Goal: Task Accomplishment & Management: Manage account settings

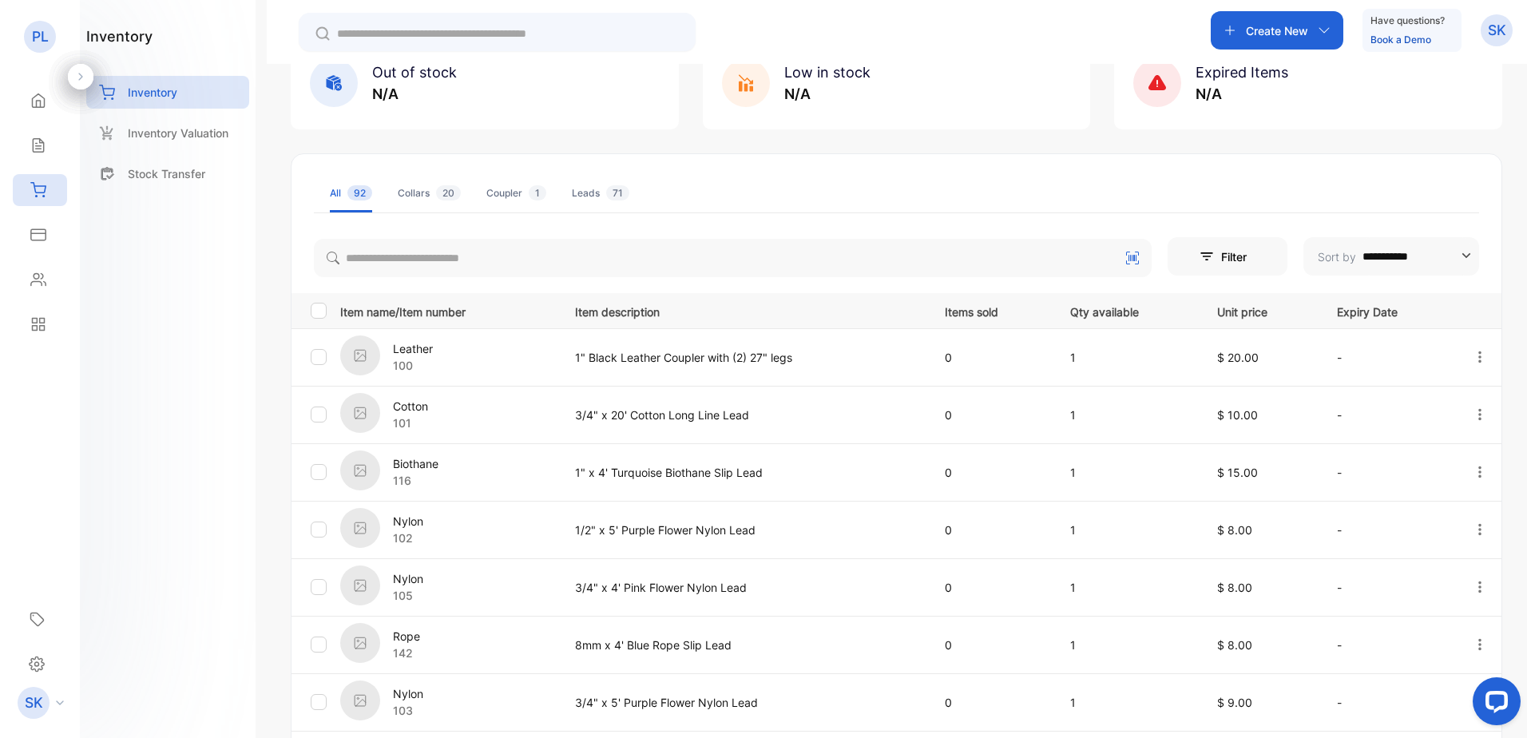
scroll to position [160, 0]
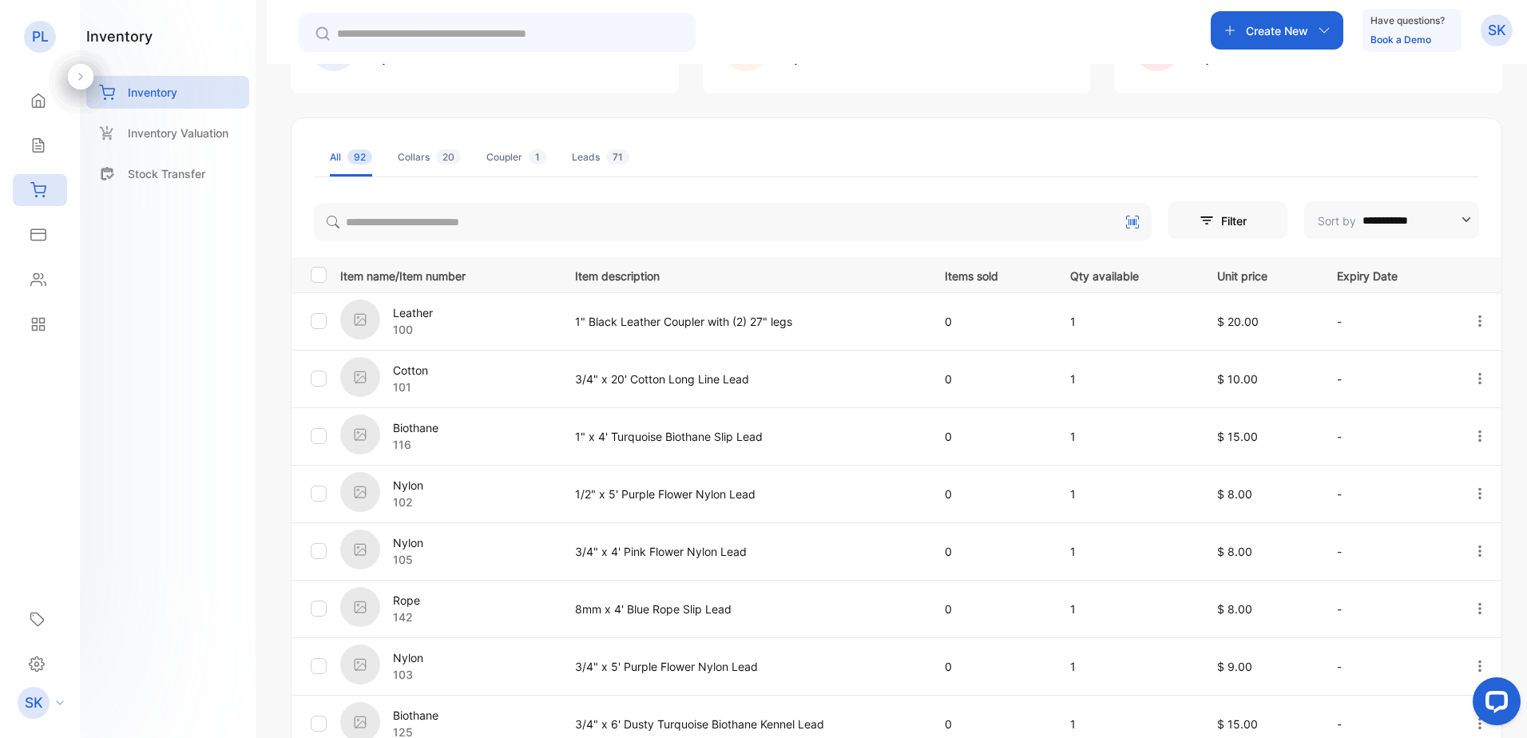
click at [1449, 221] on input "**********" at bounding box center [1416, 220] width 107 height 38
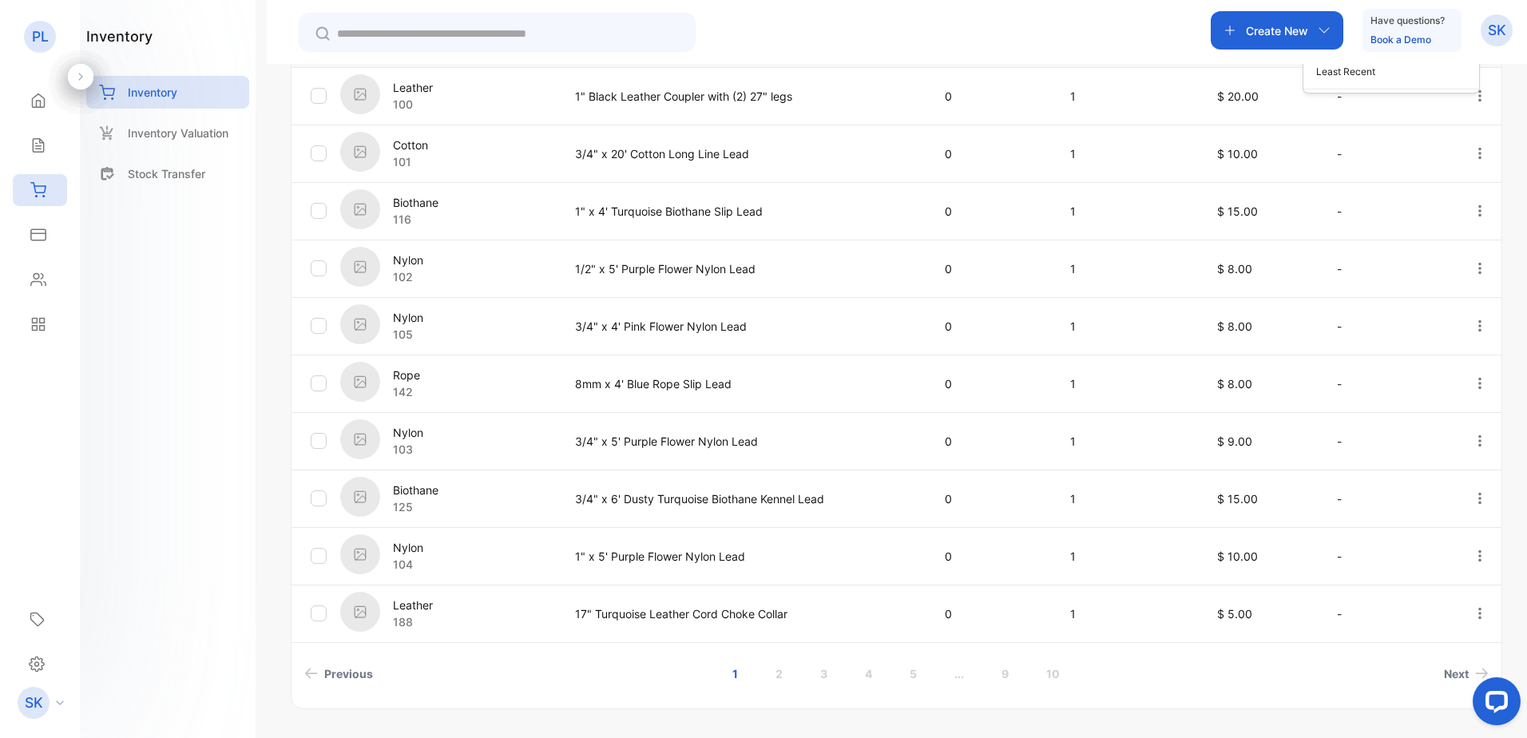
scroll to position [424, 0]
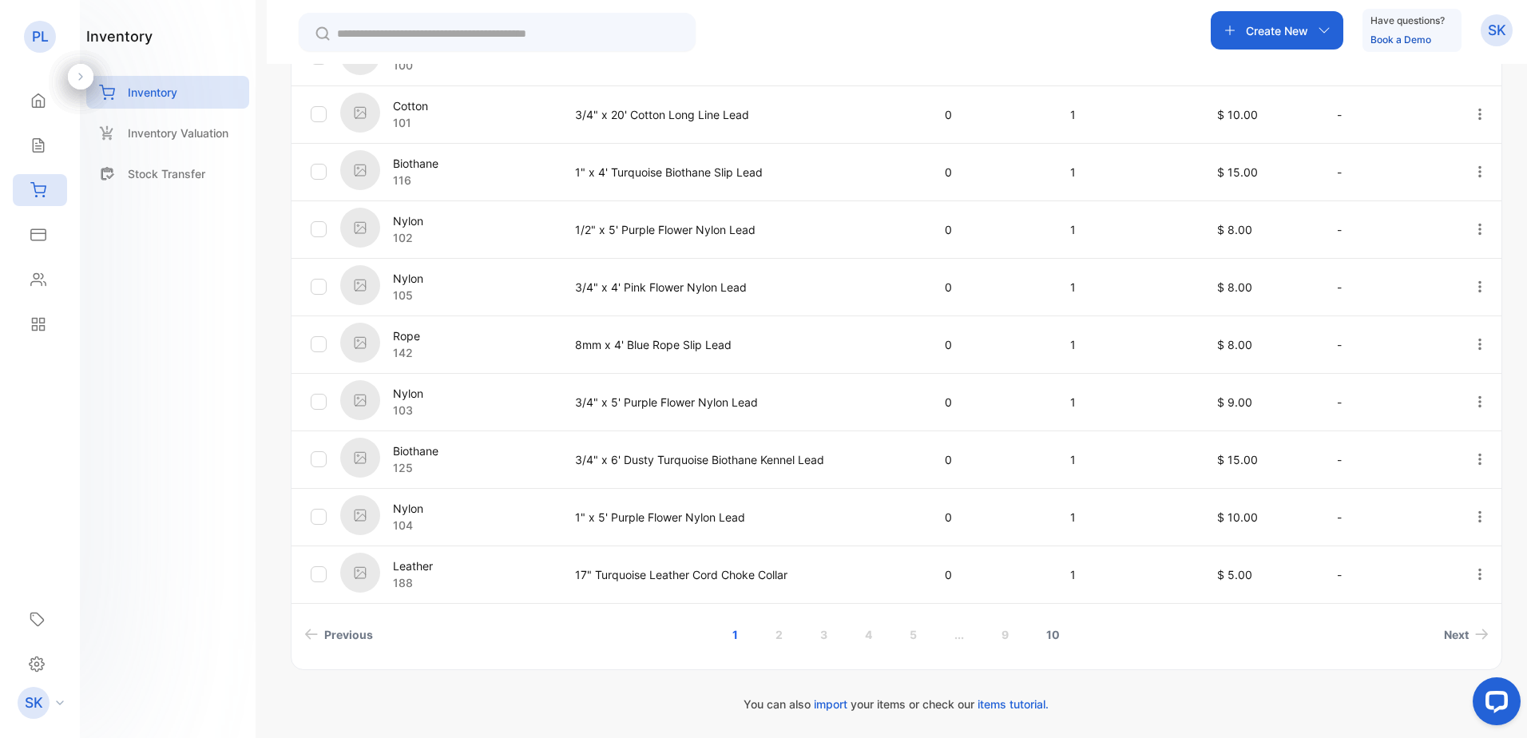
click at [1049, 631] on link "10" at bounding box center [1053, 635] width 52 height 30
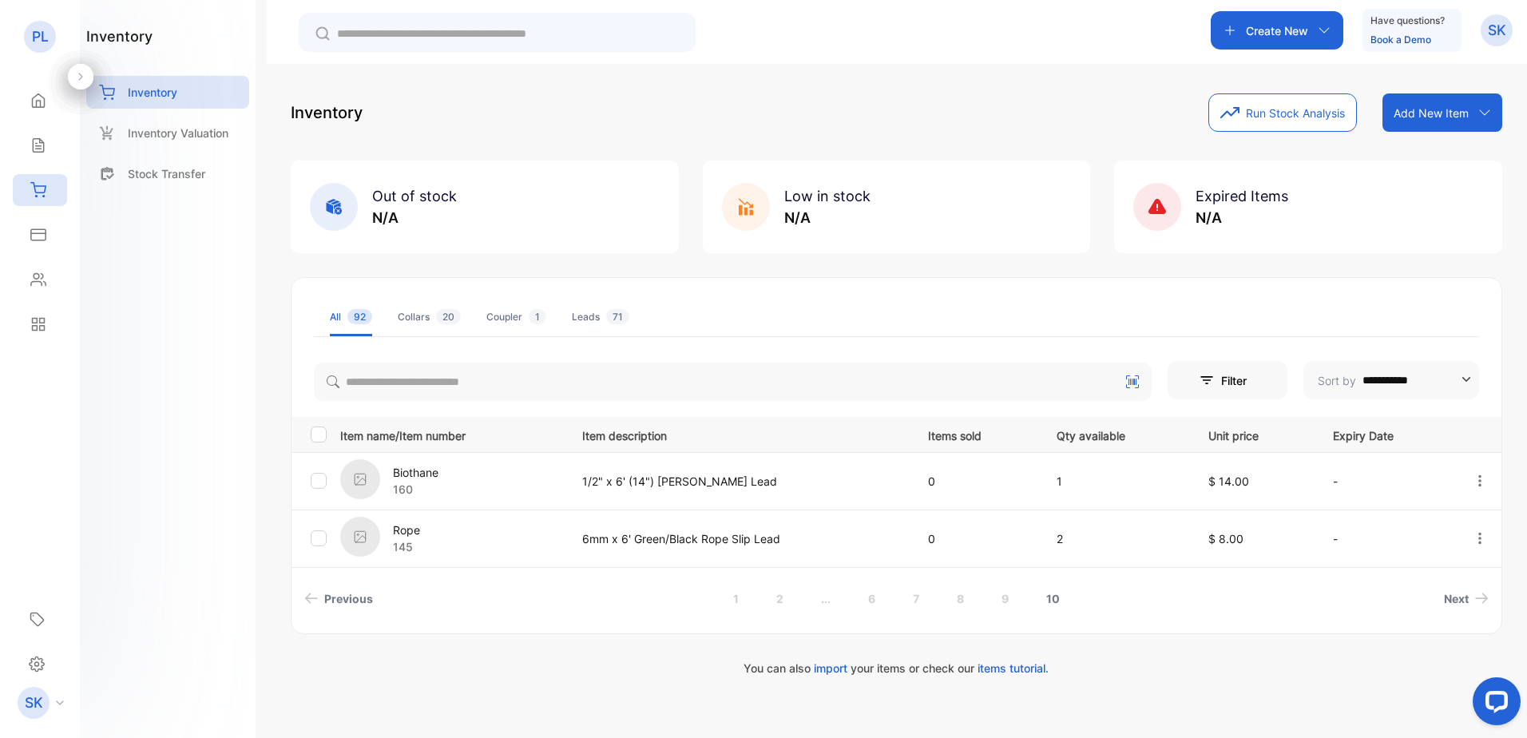
scroll to position [0, 0]
click at [1424, 382] on input "**********" at bounding box center [1416, 380] width 107 height 38
type input "**********"
click at [1216, 372] on p "Filter" at bounding box center [1203, 380] width 26 height 17
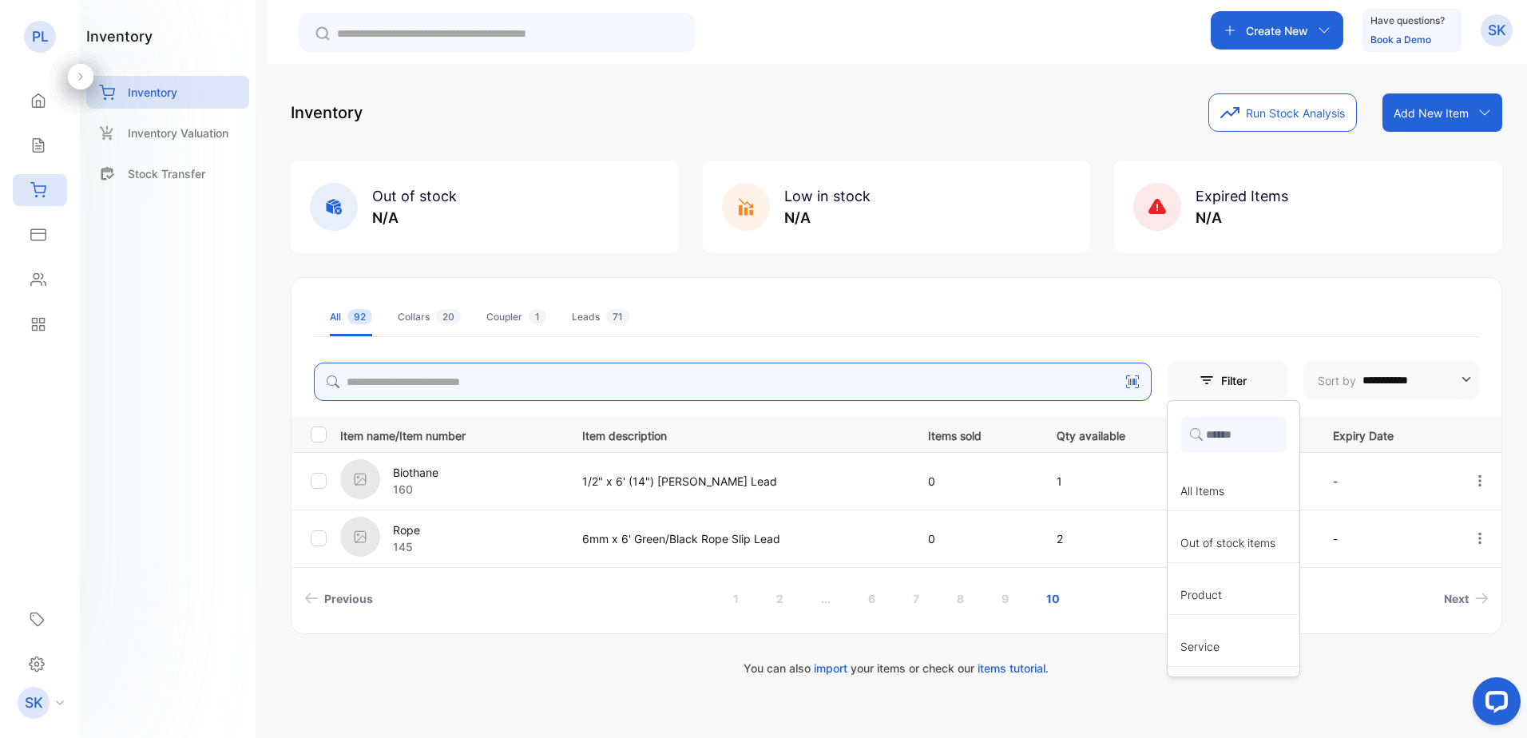
click at [1125, 391] on input "search" at bounding box center [733, 382] width 838 height 38
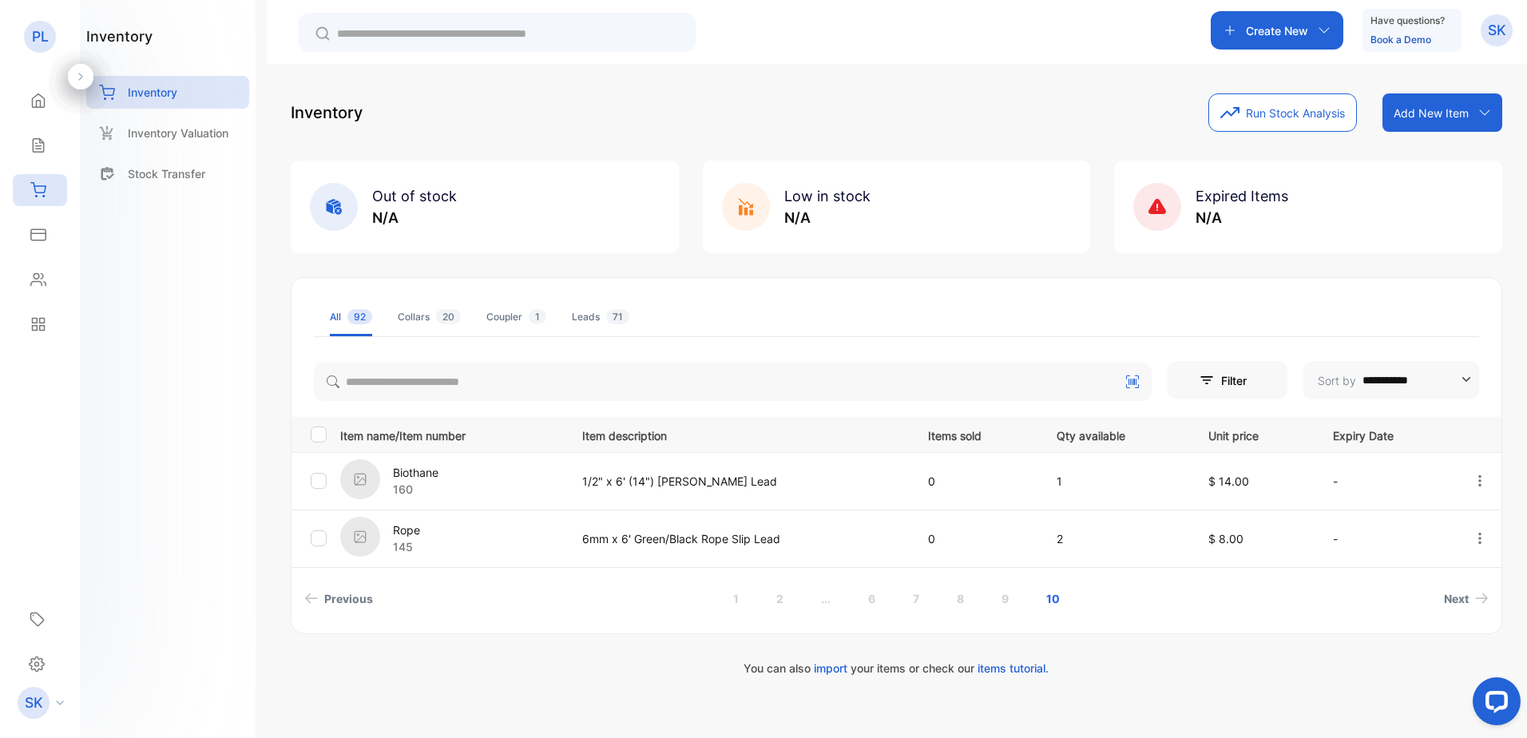
click at [367, 439] on p "Item name/Item number" at bounding box center [451, 434] width 222 height 20
click at [1219, 382] on button "Filter" at bounding box center [1228, 380] width 120 height 38
click at [896, 207] on div "Low in stock N/A" at bounding box center [897, 207] width 388 height 93
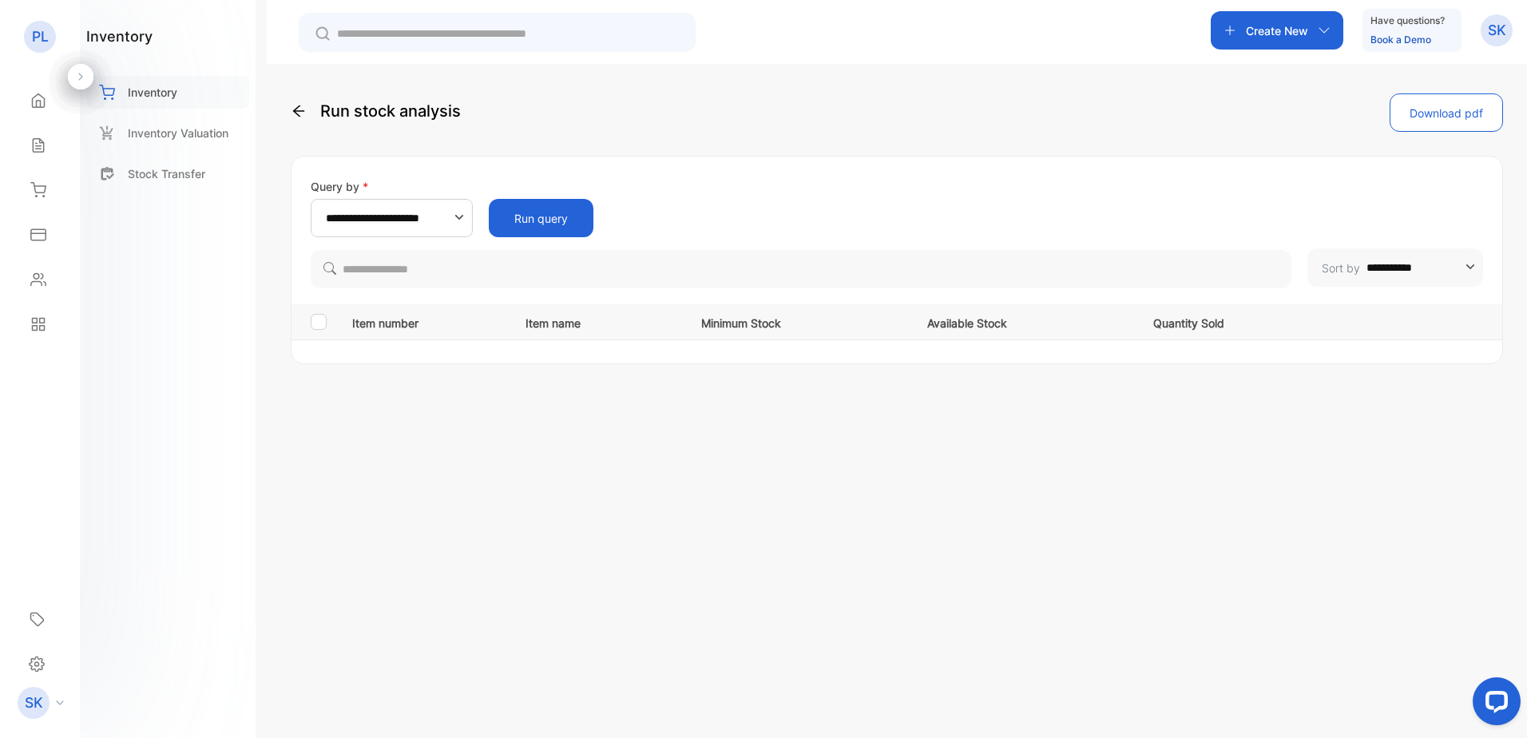
click at [182, 94] on div "Inventory" at bounding box center [167, 92] width 163 height 33
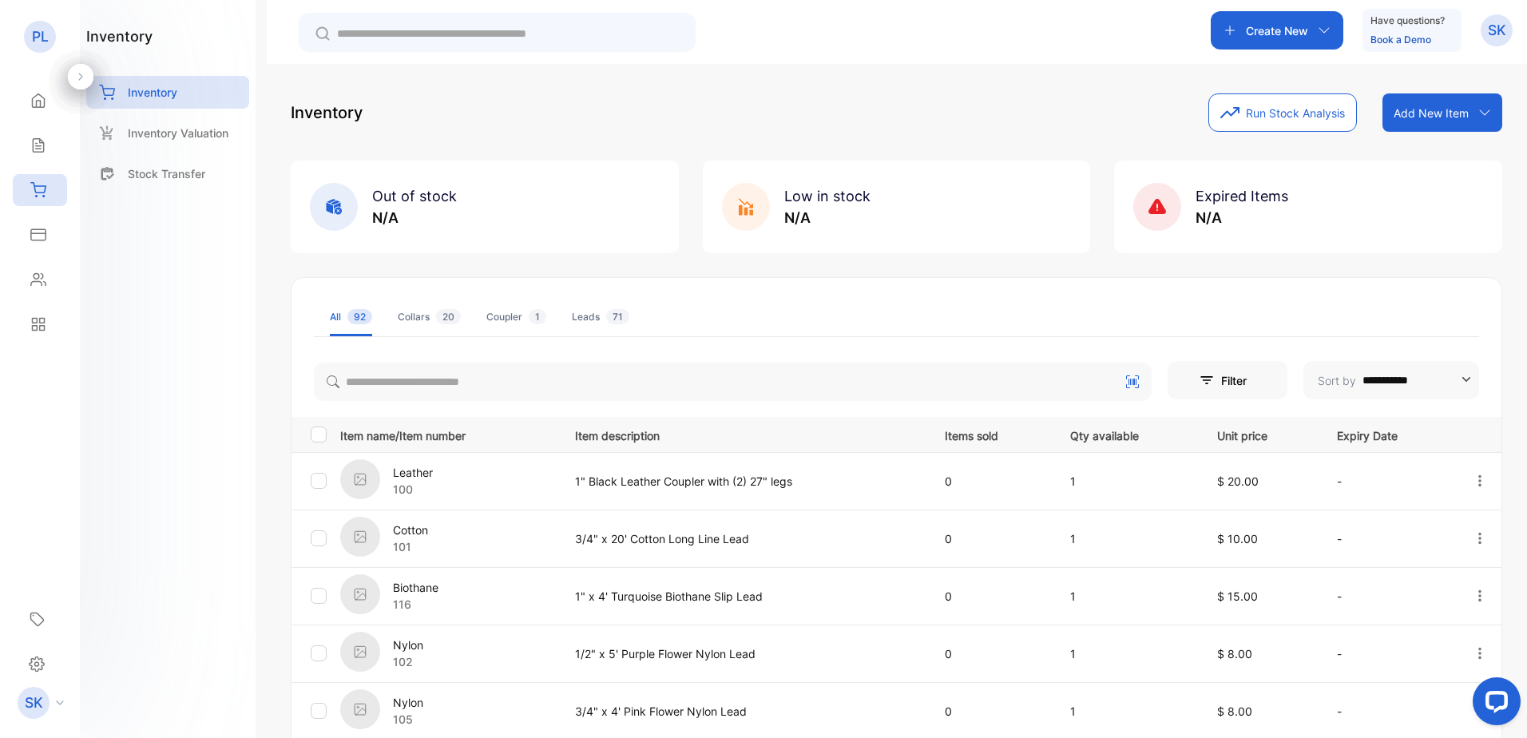
click at [1321, 31] on icon "button" at bounding box center [1324, 30] width 10 height 6
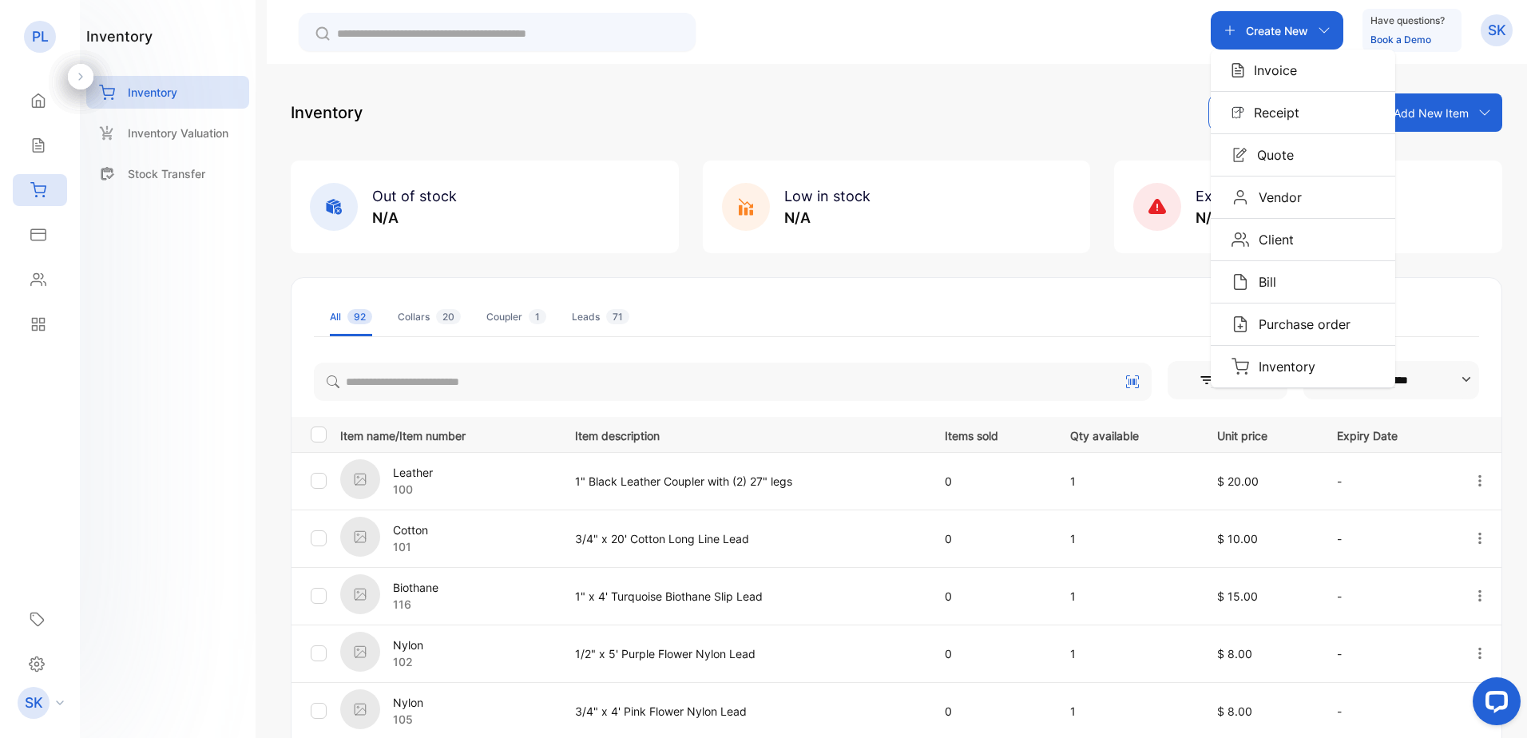
click at [1484, 113] on icon at bounding box center [1485, 112] width 13 height 13
click at [38, 323] on icon at bounding box center [38, 324] width 16 height 16
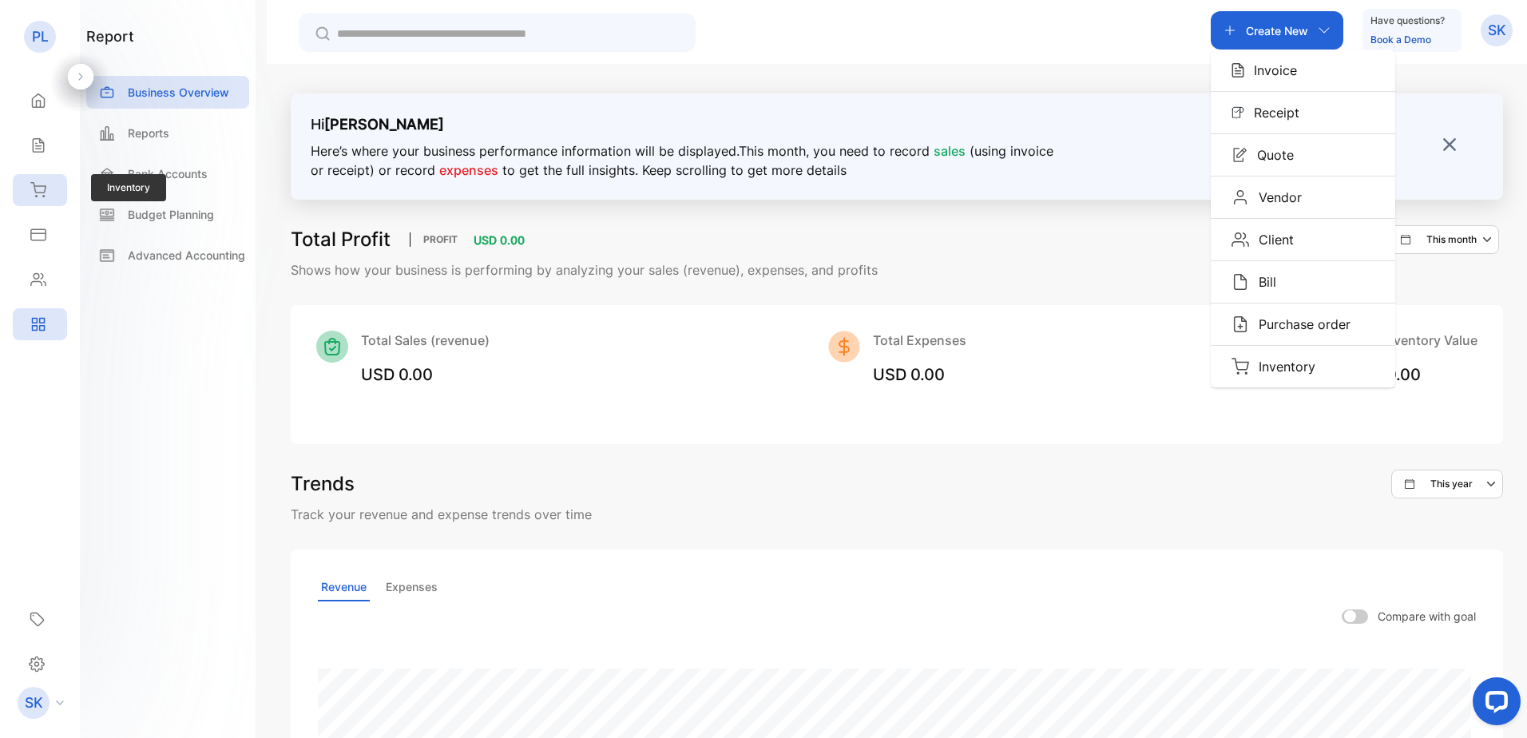
click at [38, 188] on icon at bounding box center [38, 190] width 16 height 16
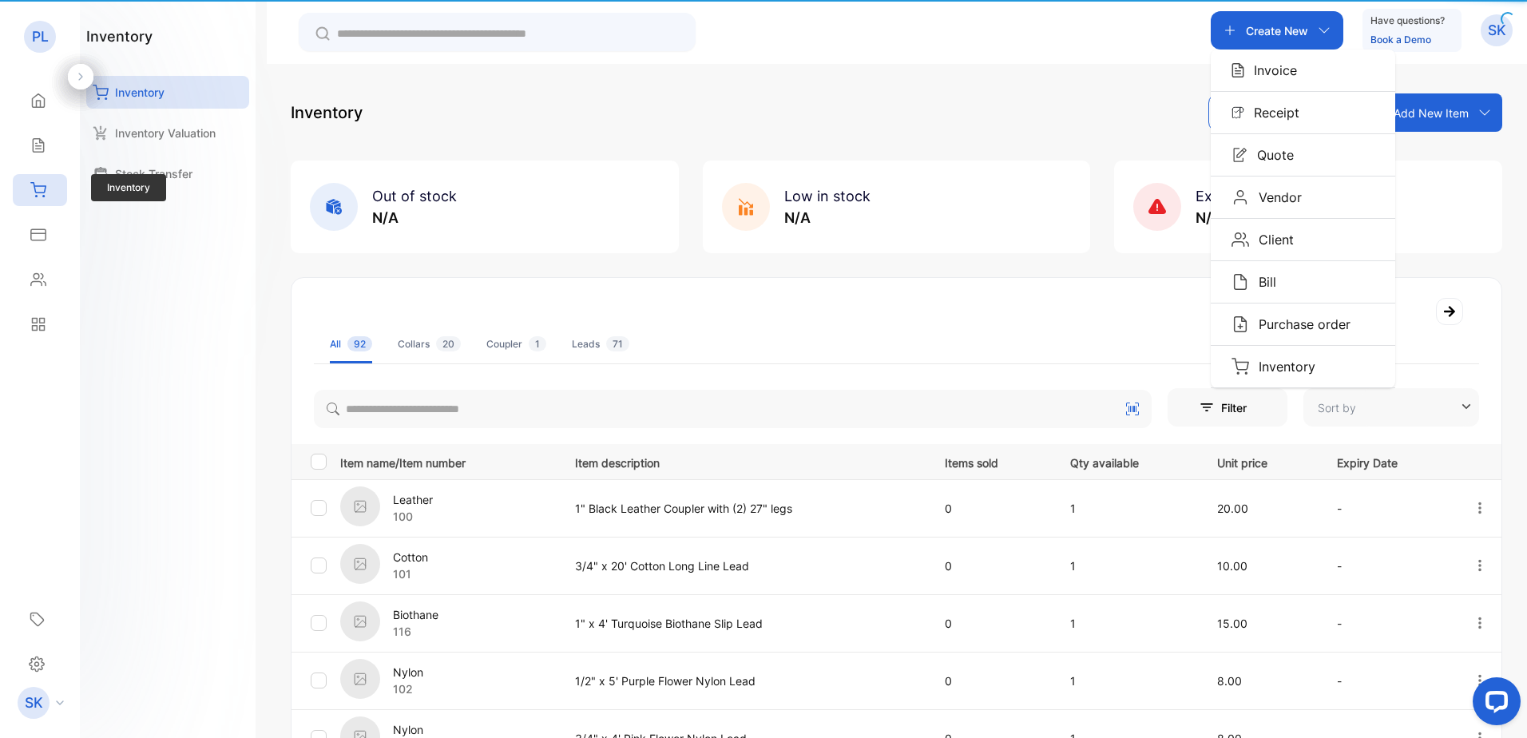
type input "**********"
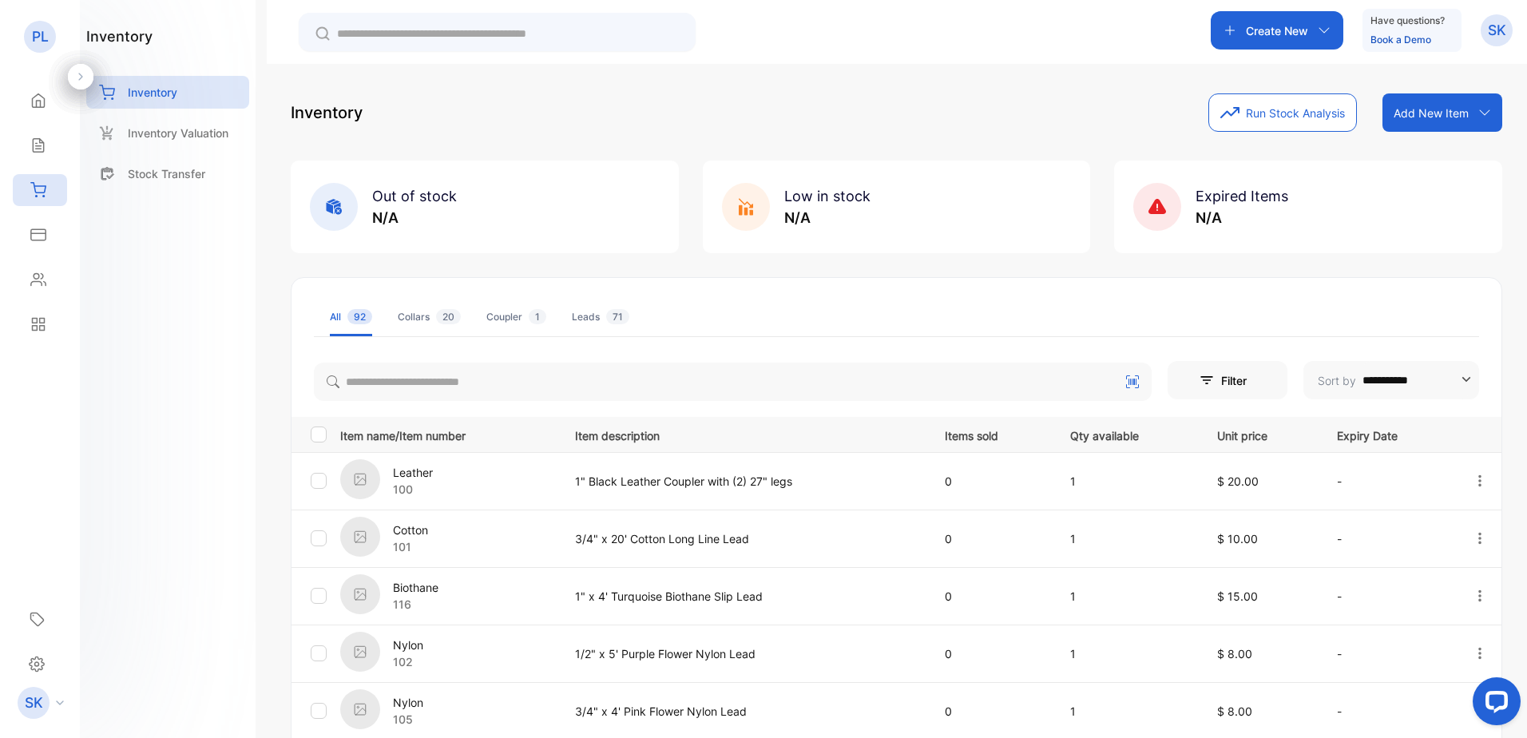
click at [1349, 31] on div "Create New Have questions? Book a Demo SK" at bounding box center [1362, 30] width 302 height 43
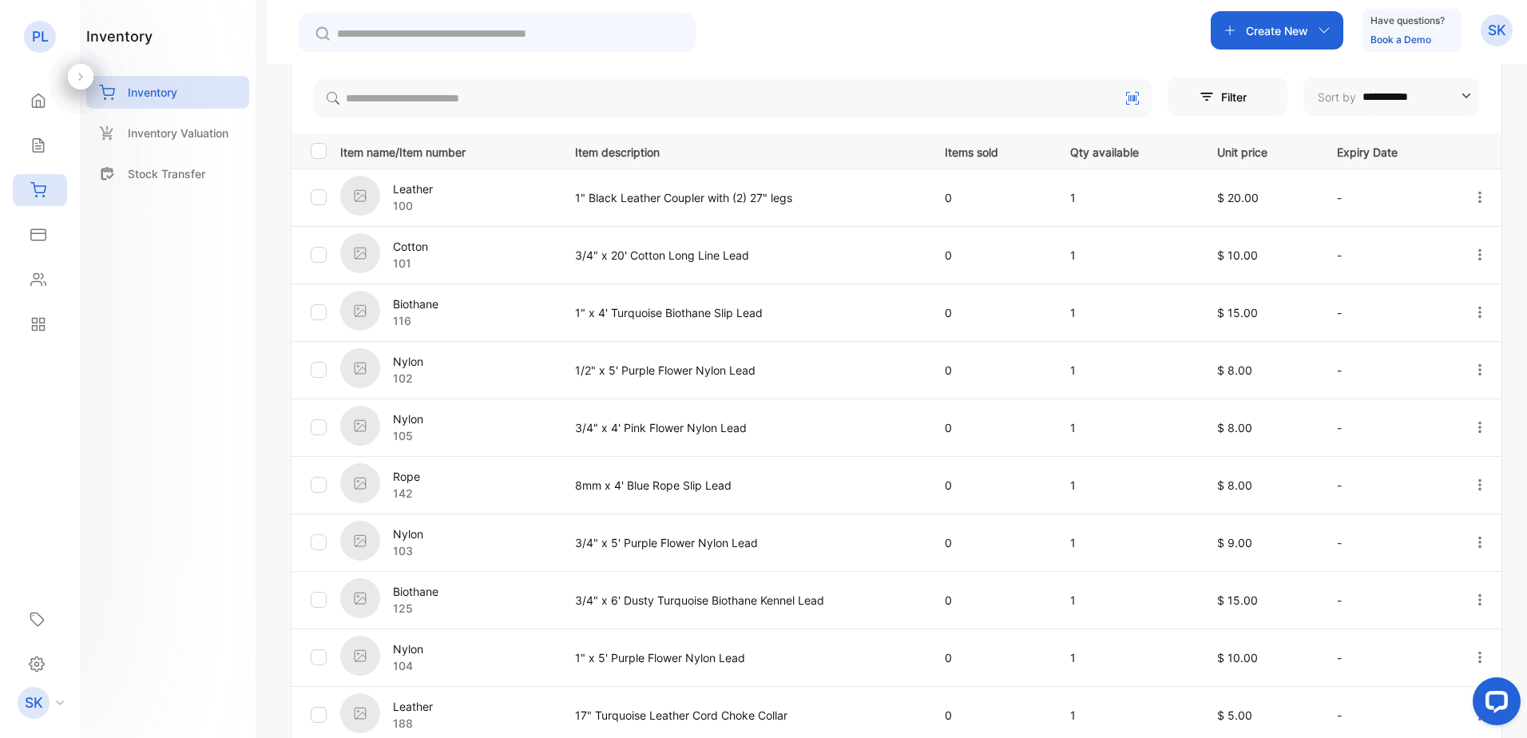
scroll to position [320, 0]
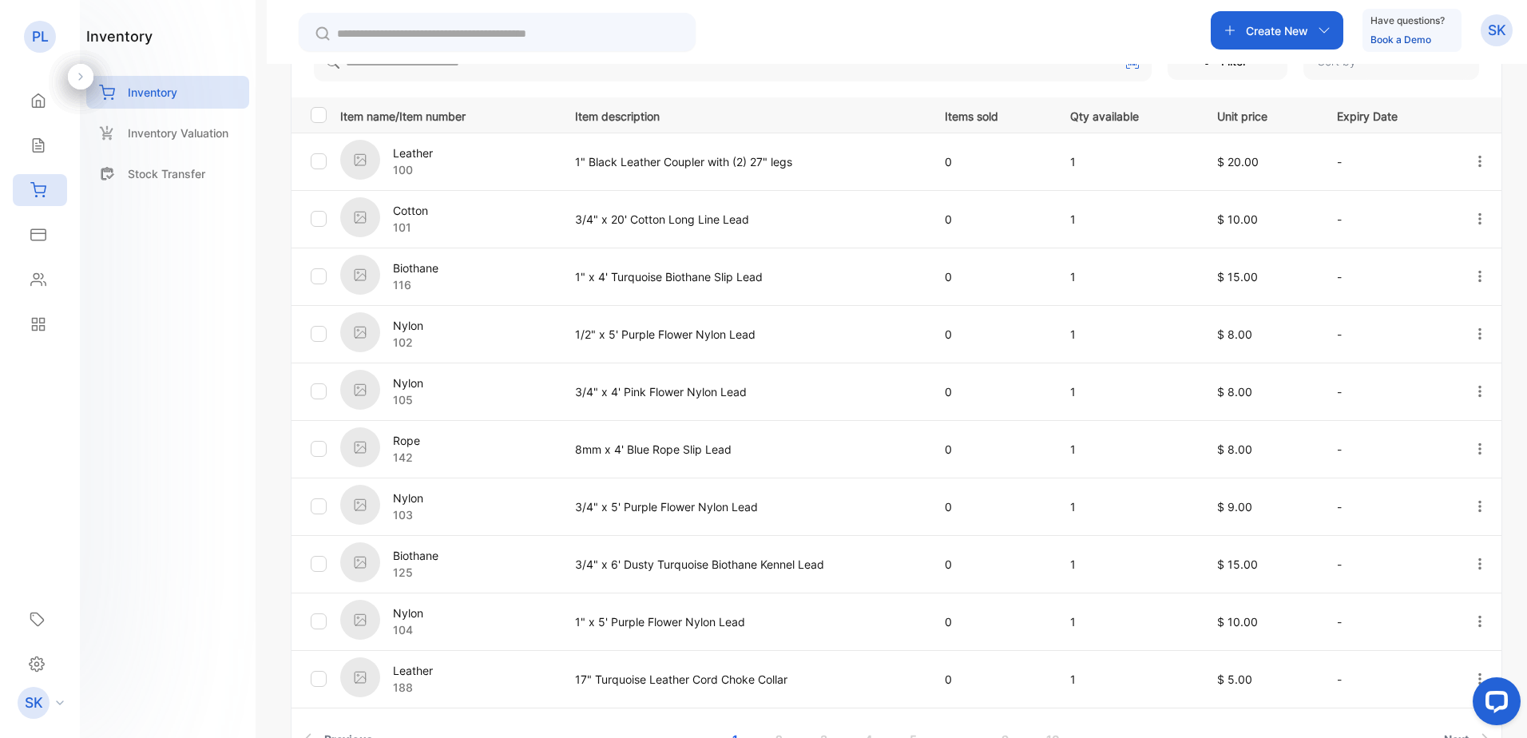
click at [428, 119] on p "Item name/Item number" at bounding box center [447, 115] width 215 height 20
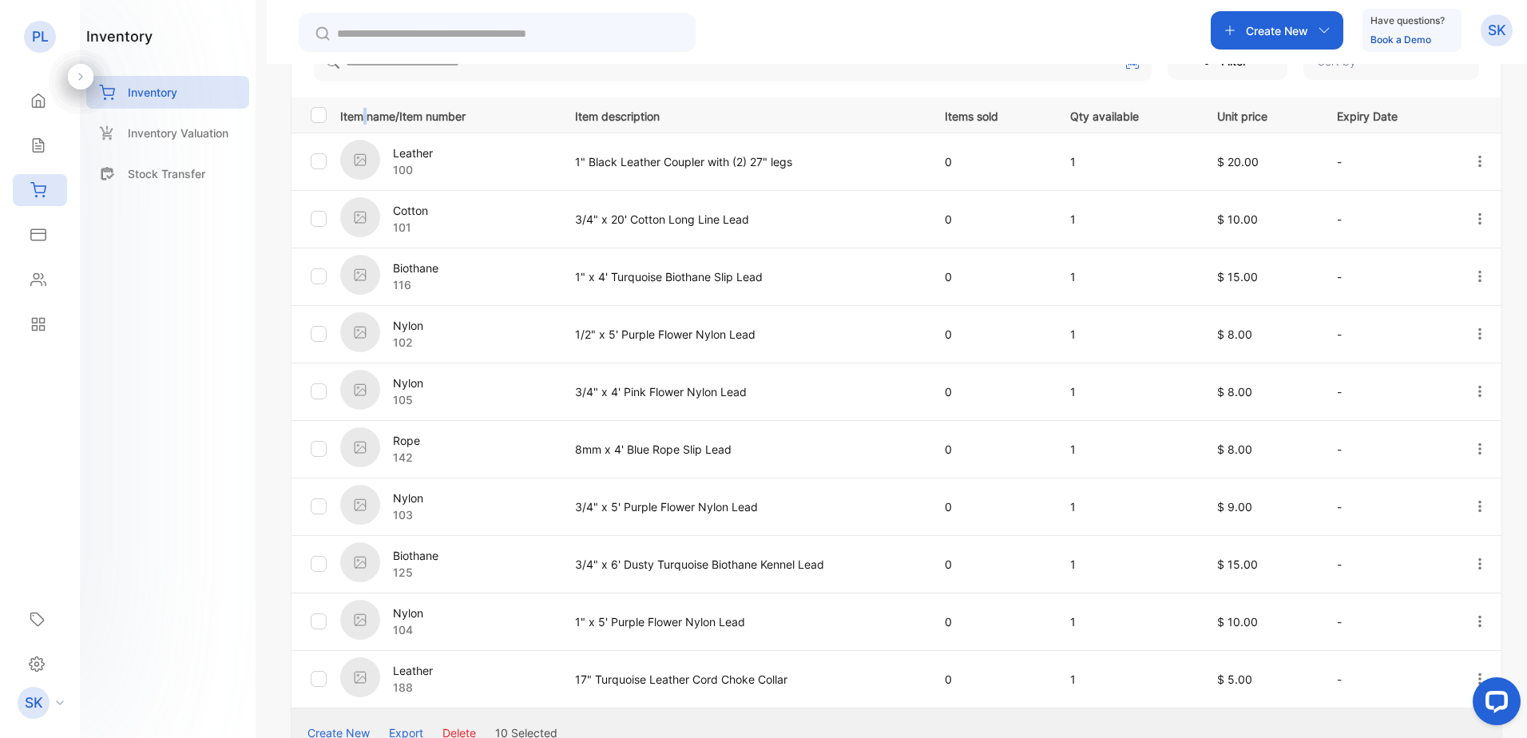
click at [366, 116] on p "Item name/Item number" at bounding box center [447, 115] width 215 height 20
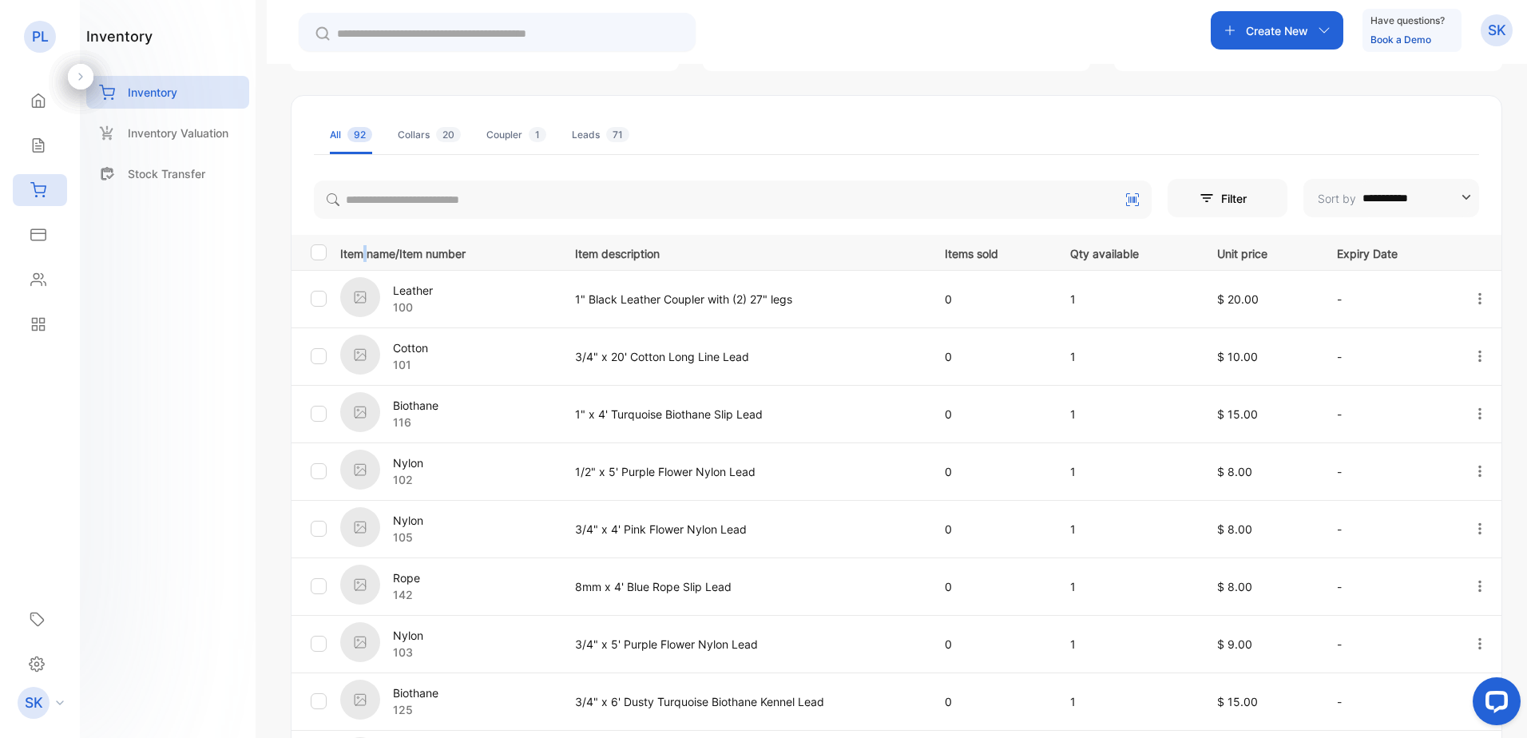
scroll to position [0, 0]
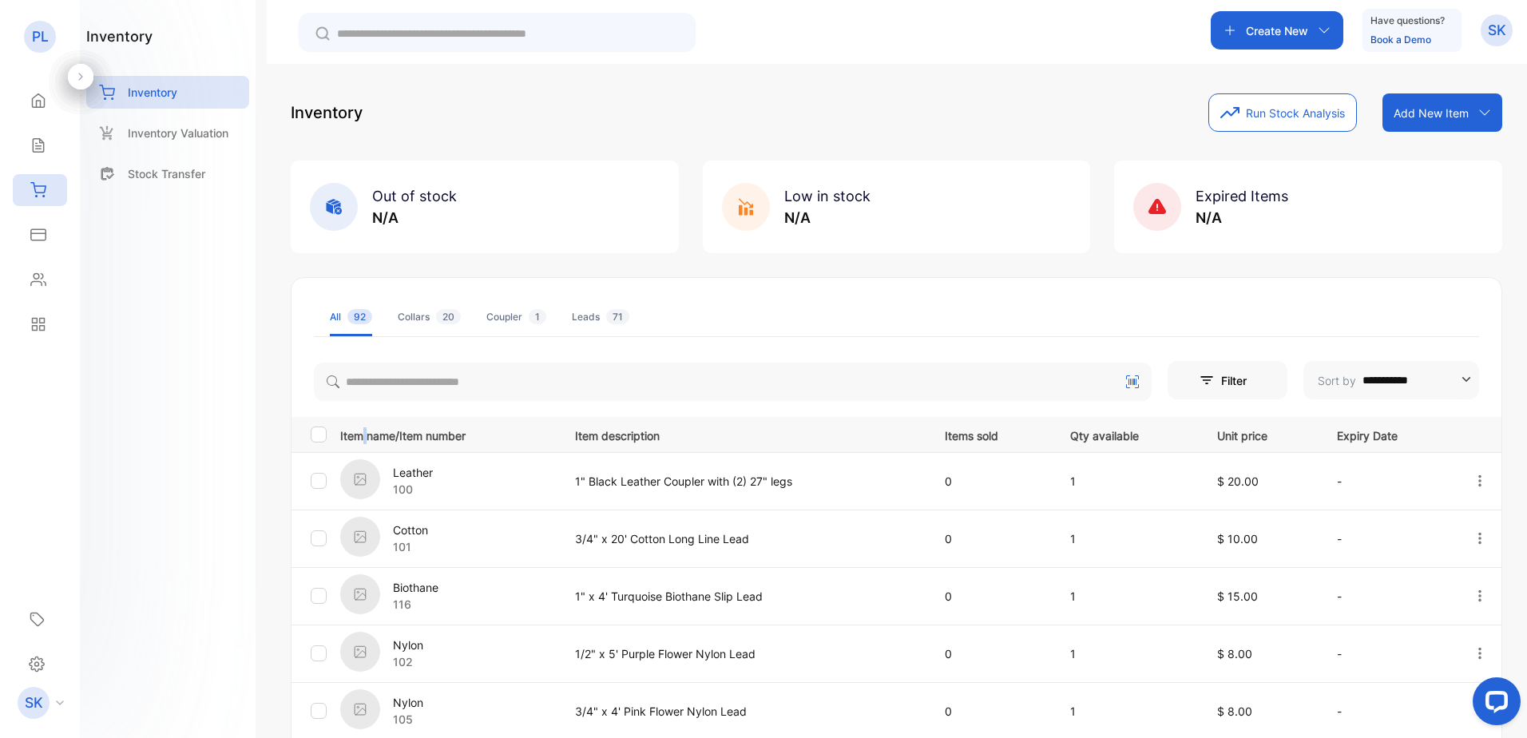
click at [1324, 27] on icon "button" at bounding box center [1324, 30] width 13 height 13
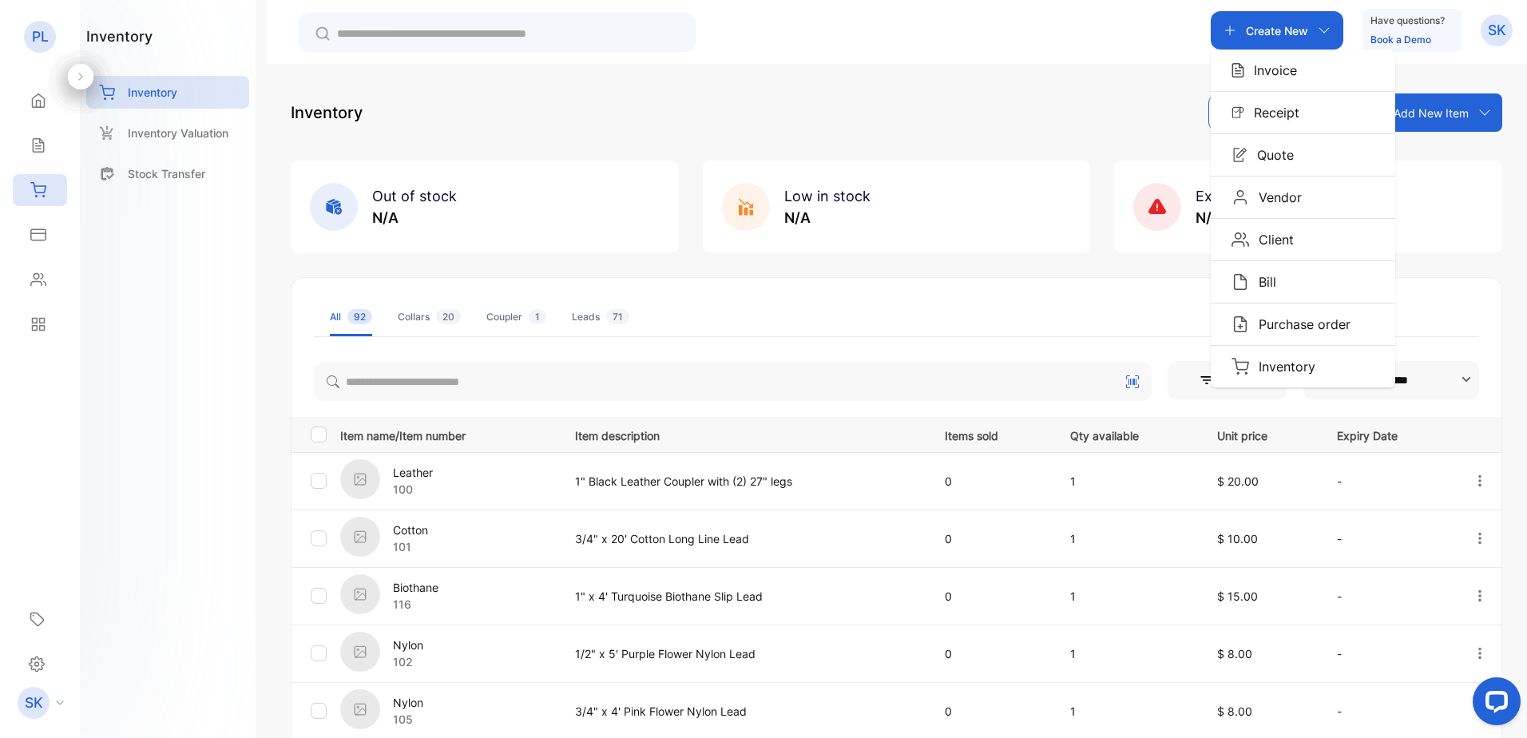
click at [1479, 105] on div "Add New Item" at bounding box center [1443, 112] width 120 height 38
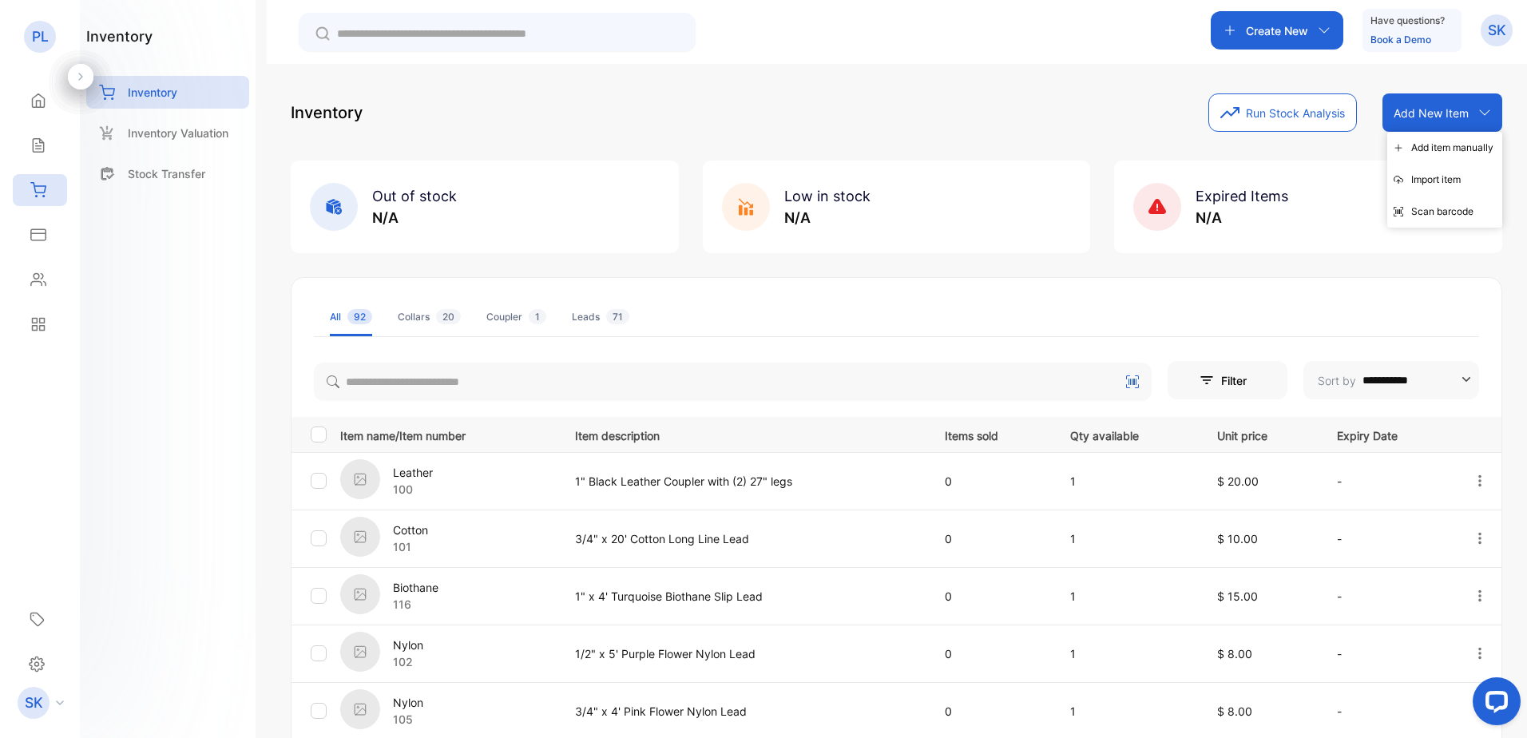
click at [1333, 25] on div "Create New" at bounding box center [1277, 30] width 133 height 38
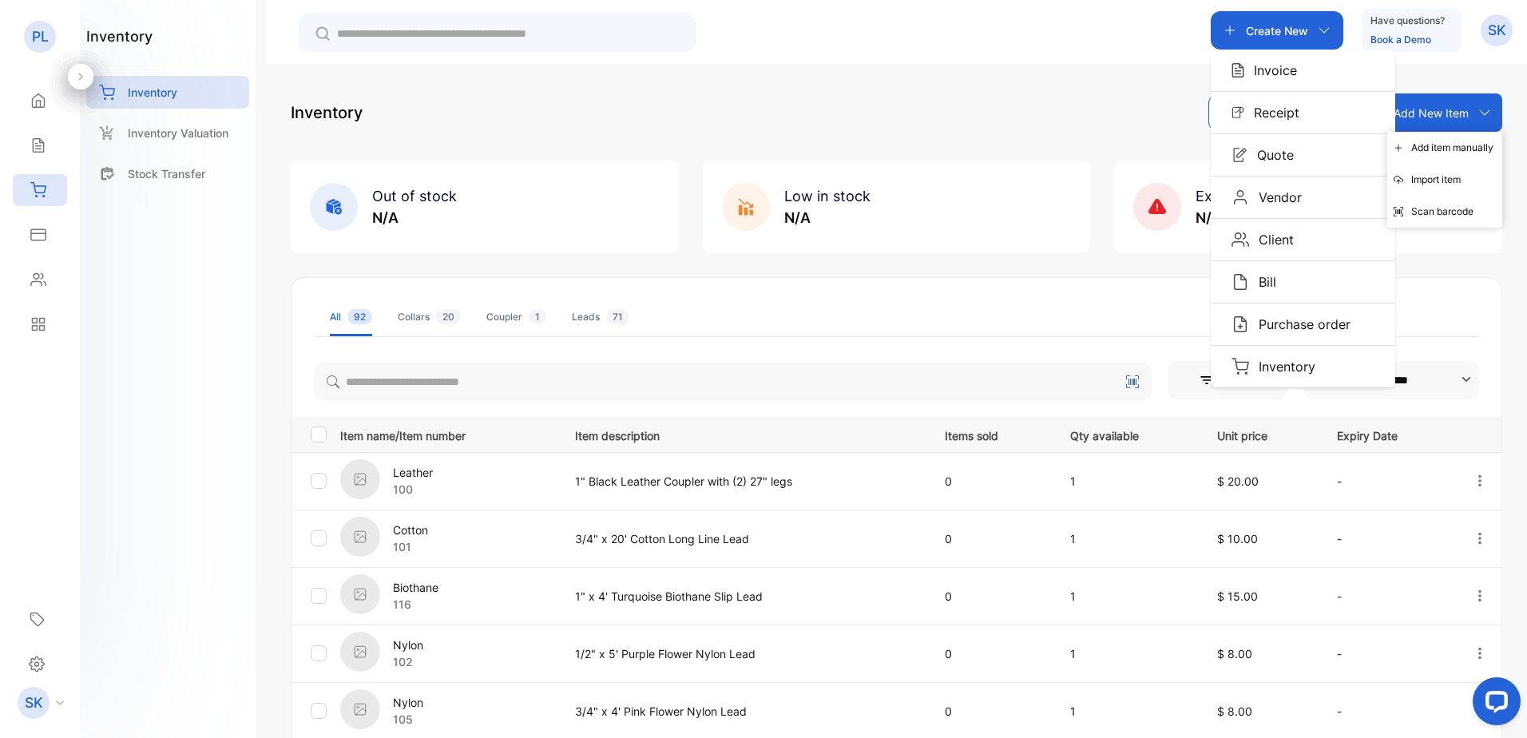
click at [1480, 472] on button "button" at bounding box center [1480, 481] width 14 height 32
click at [1436, 615] on span "Delete" at bounding box center [1446, 617] width 39 height 19
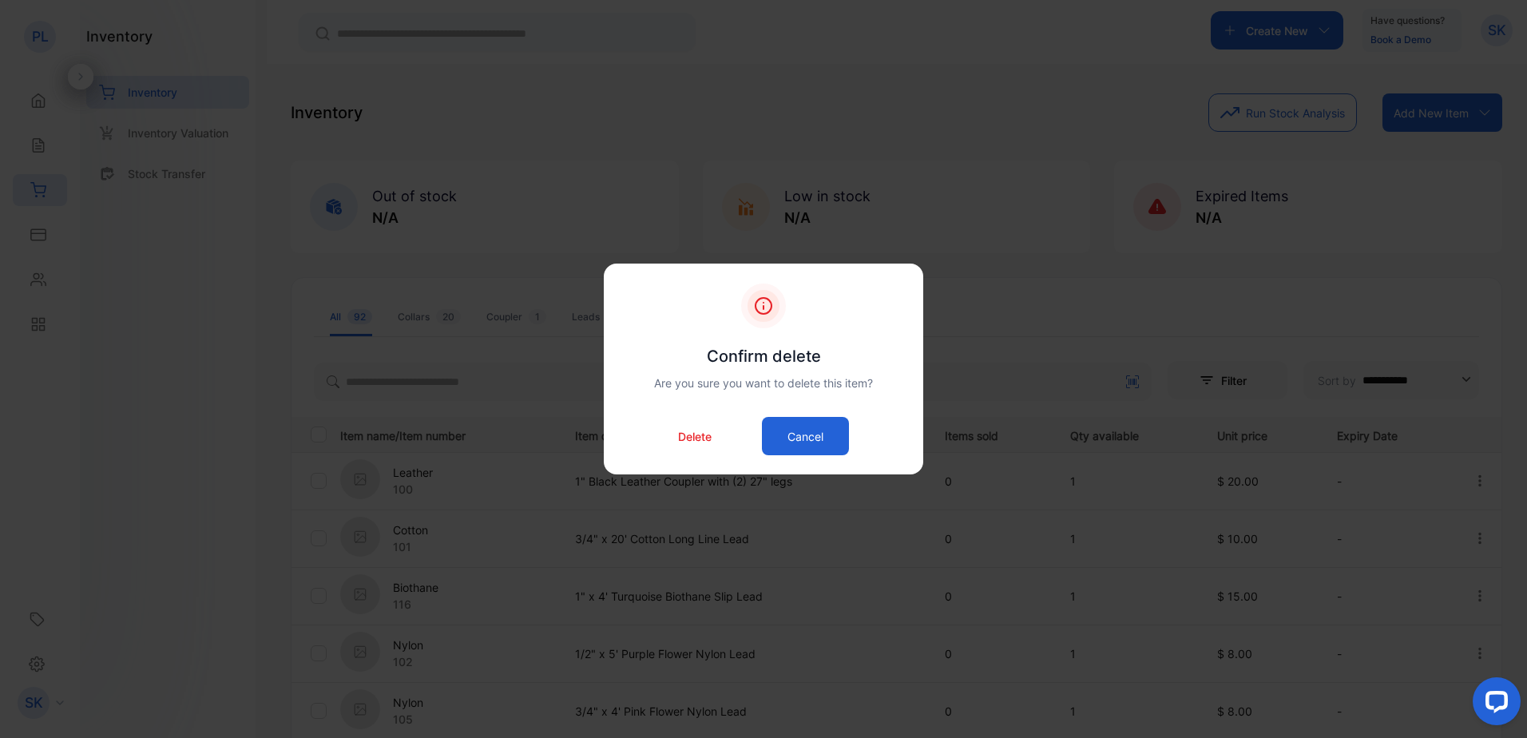
click at [808, 423] on button "Cancel" at bounding box center [805, 436] width 87 height 38
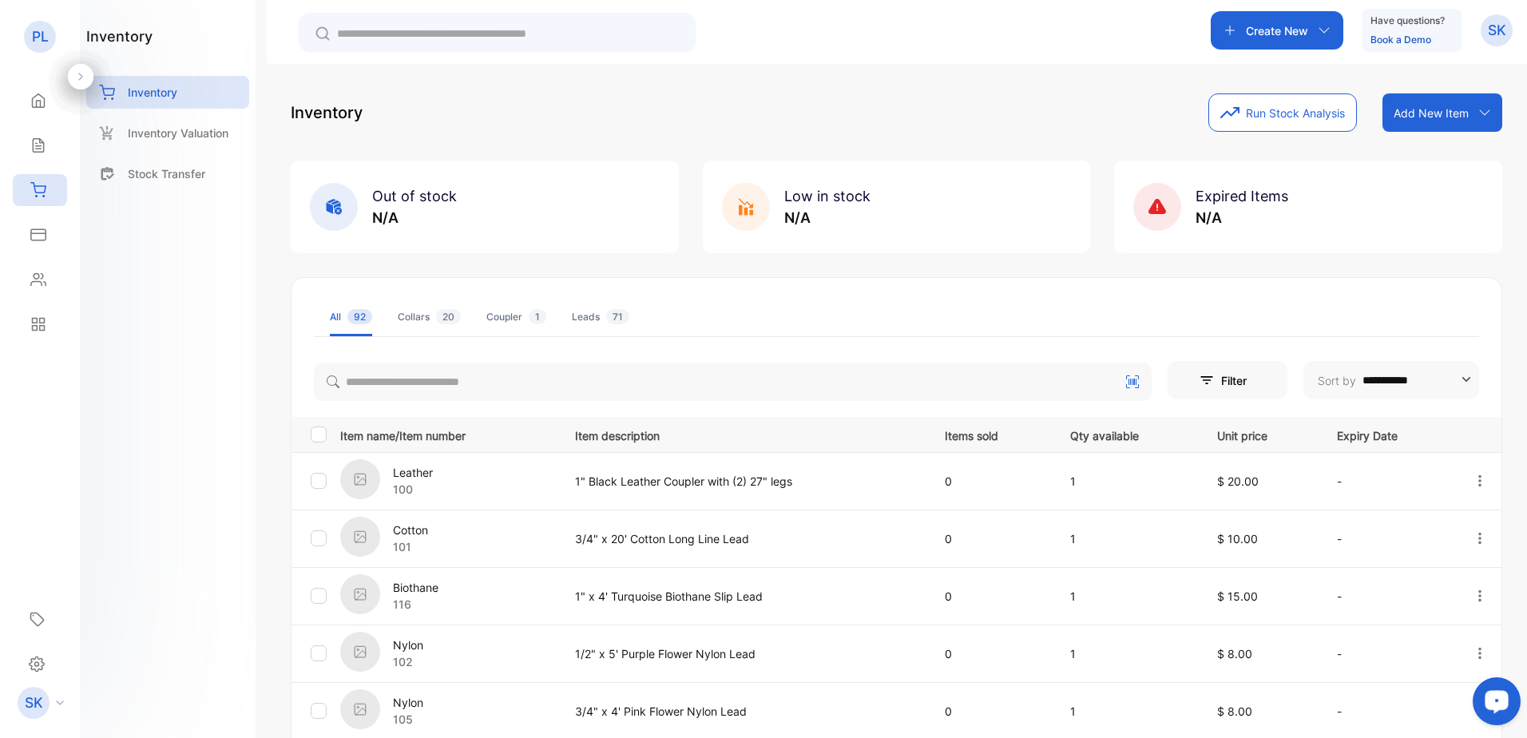
click at [1479, 481] on icon "button" at bounding box center [1480, 480] width 3 height 11
click at [1427, 626] on span "Delete" at bounding box center [1446, 617] width 39 height 19
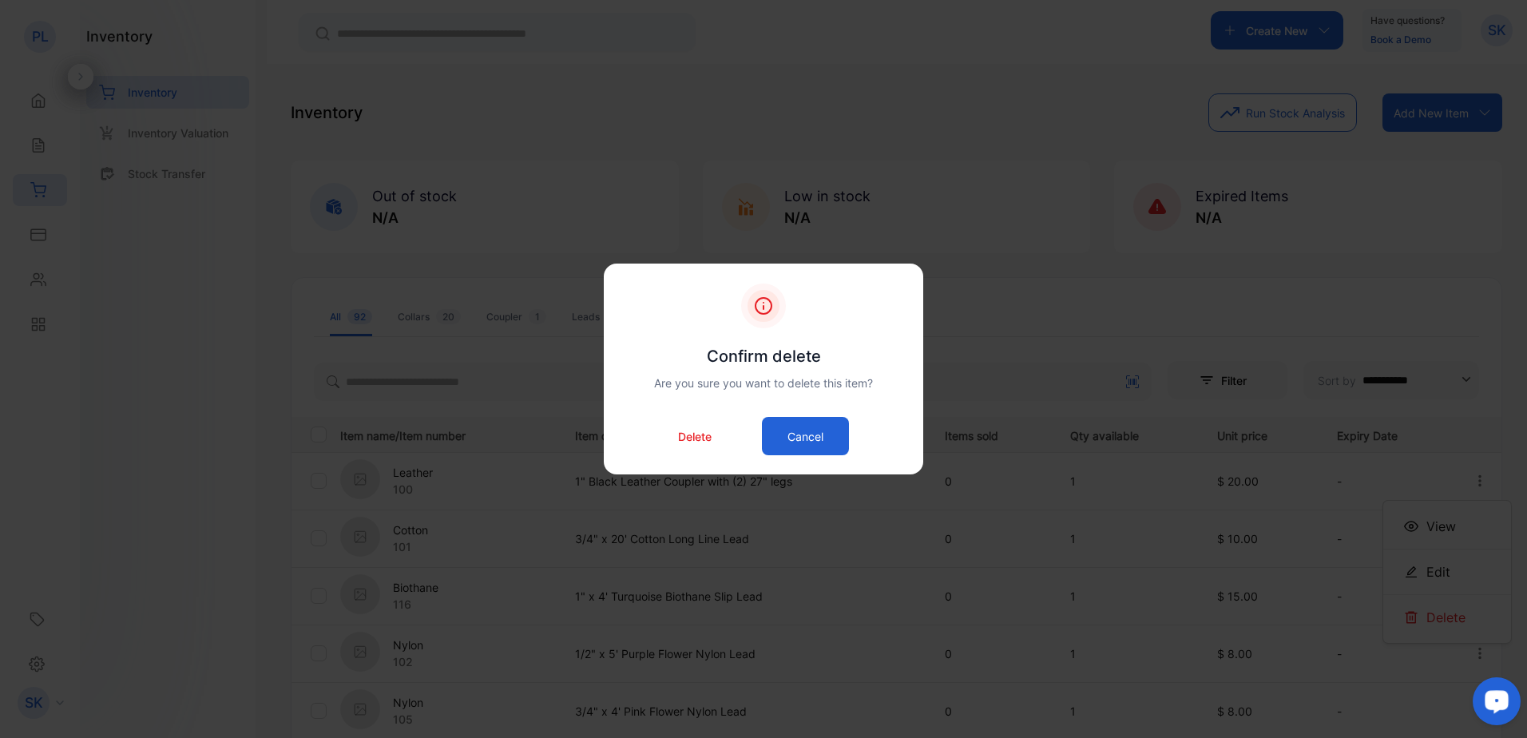
click at [696, 439] on p "Delete" at bounding box center [695, 436] width 34 height 17
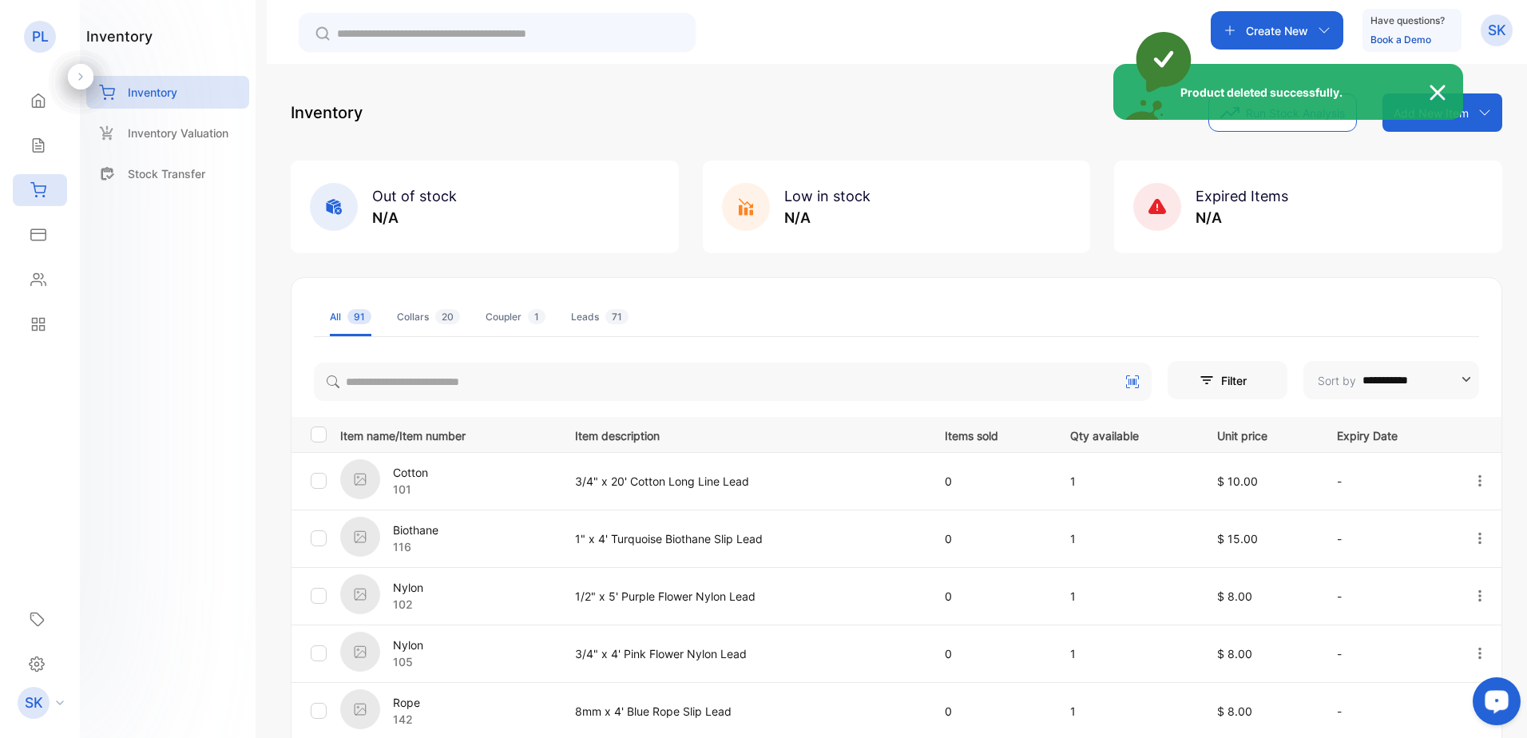
click at [1450, 97] on img at bounding box center [1445, 92] width 35 height 19
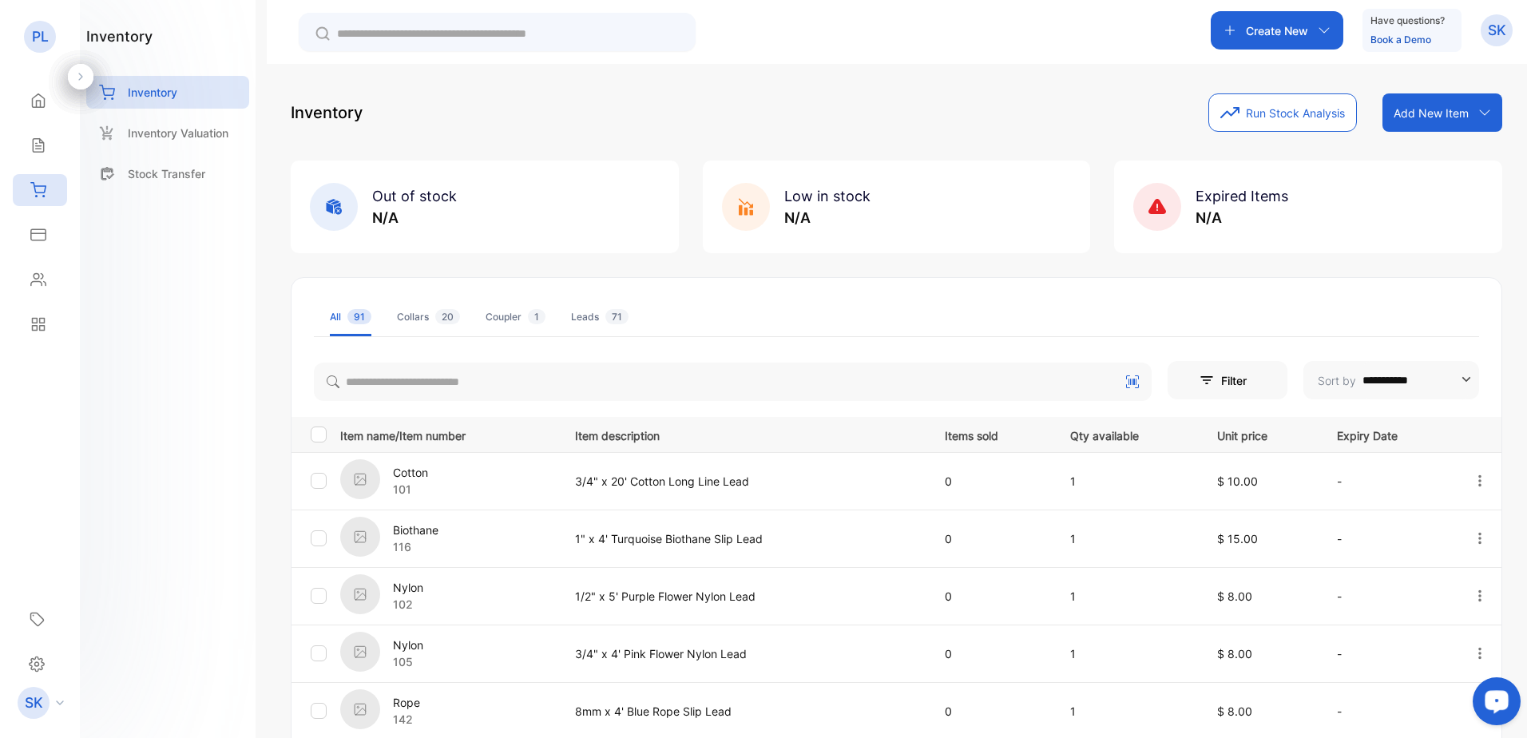
click at [1485, 487] on div at bounding box center [1480, 481] width 41 height 33
click at [1479, 483] on icon "button" at bounding box center [1480, 481] width 14 height 14
click at [1427, 618] on span "Delete" at bounding box center [1446, 617] width 39 height 19
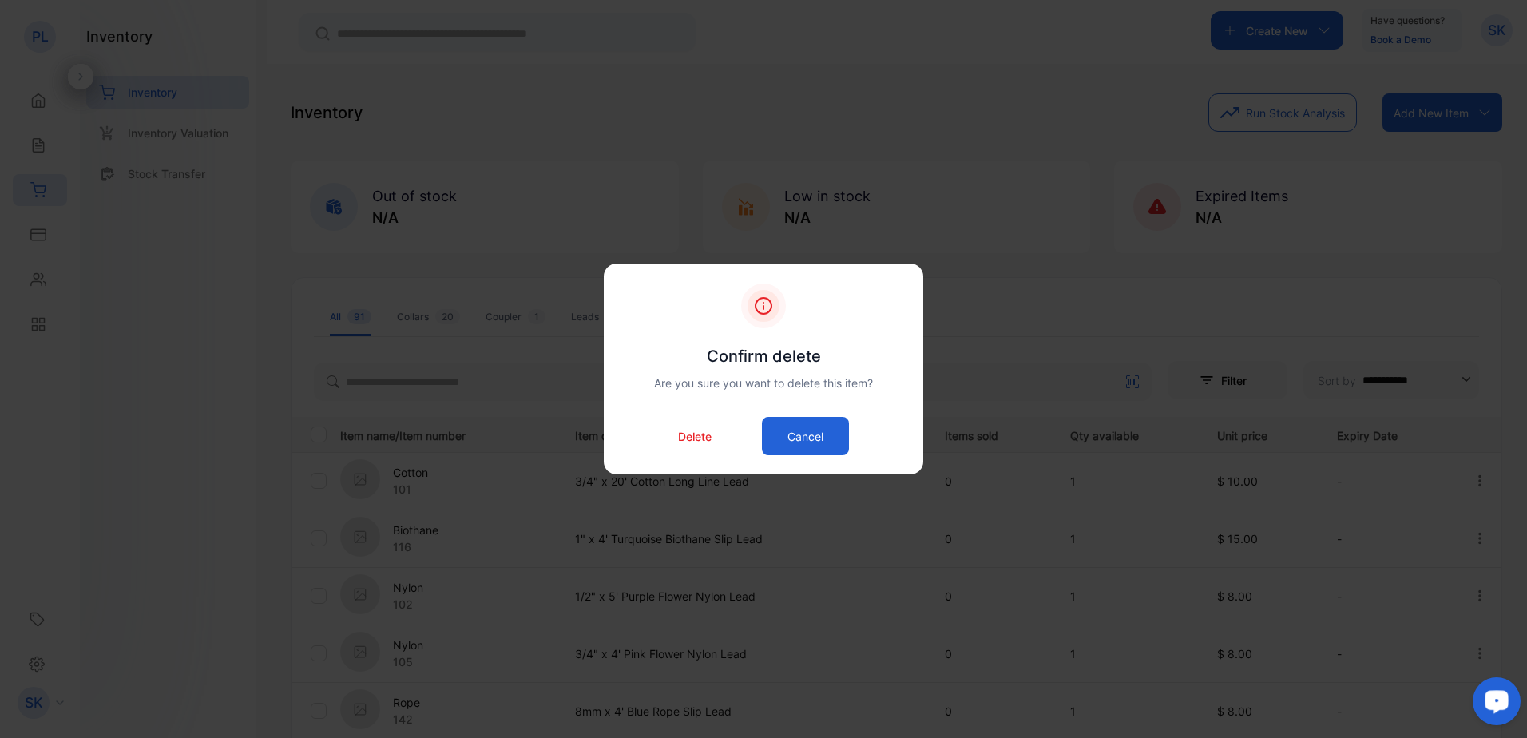
click at [845, 435] on button "Cancel" at bounding box center [805, 436] width 87 height 38
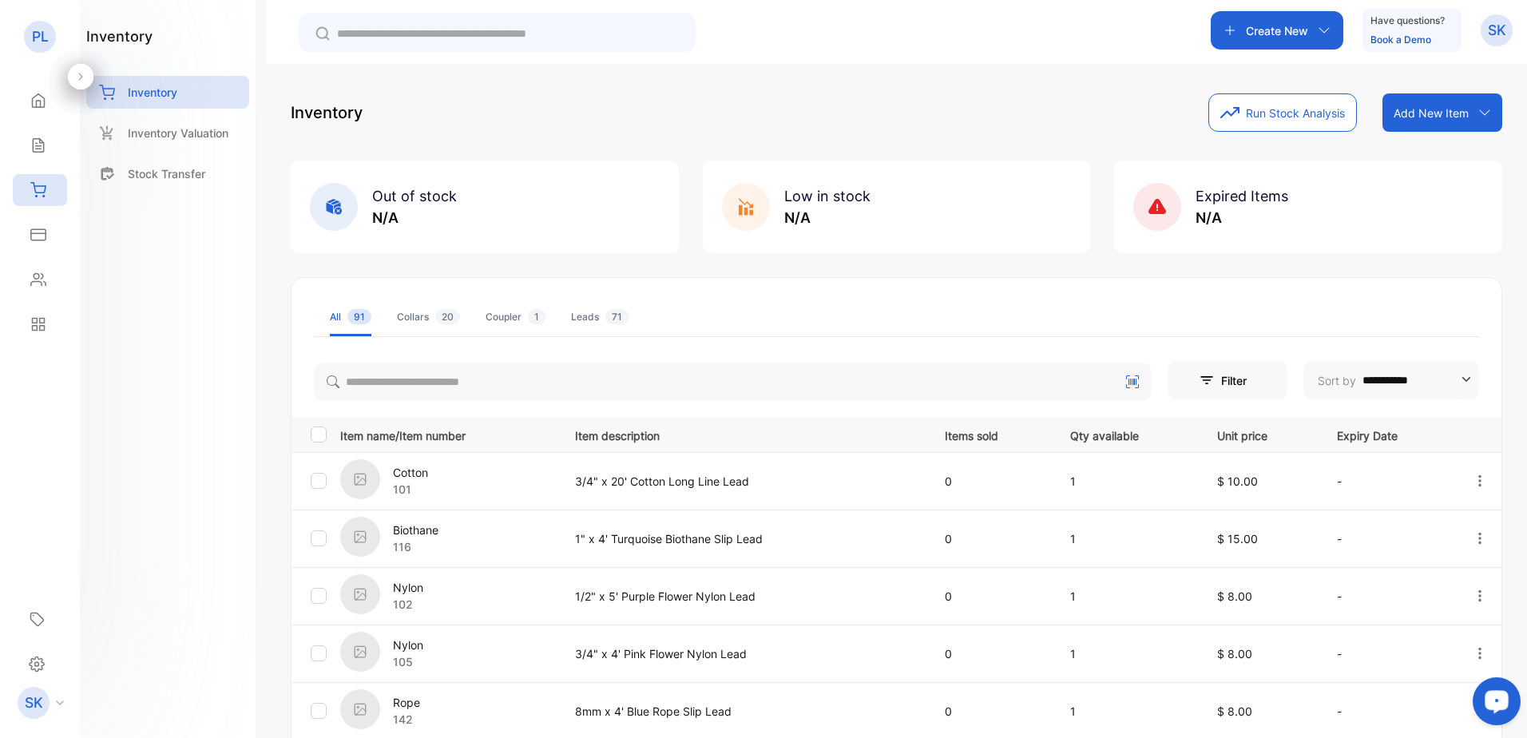
click at [1476, 474] on icon "button" at bounding box center [1480, 481] width 14 height 14
click at [1427, 622] on span "Delete" at bounding box center [1446, 617] width 39 height 19
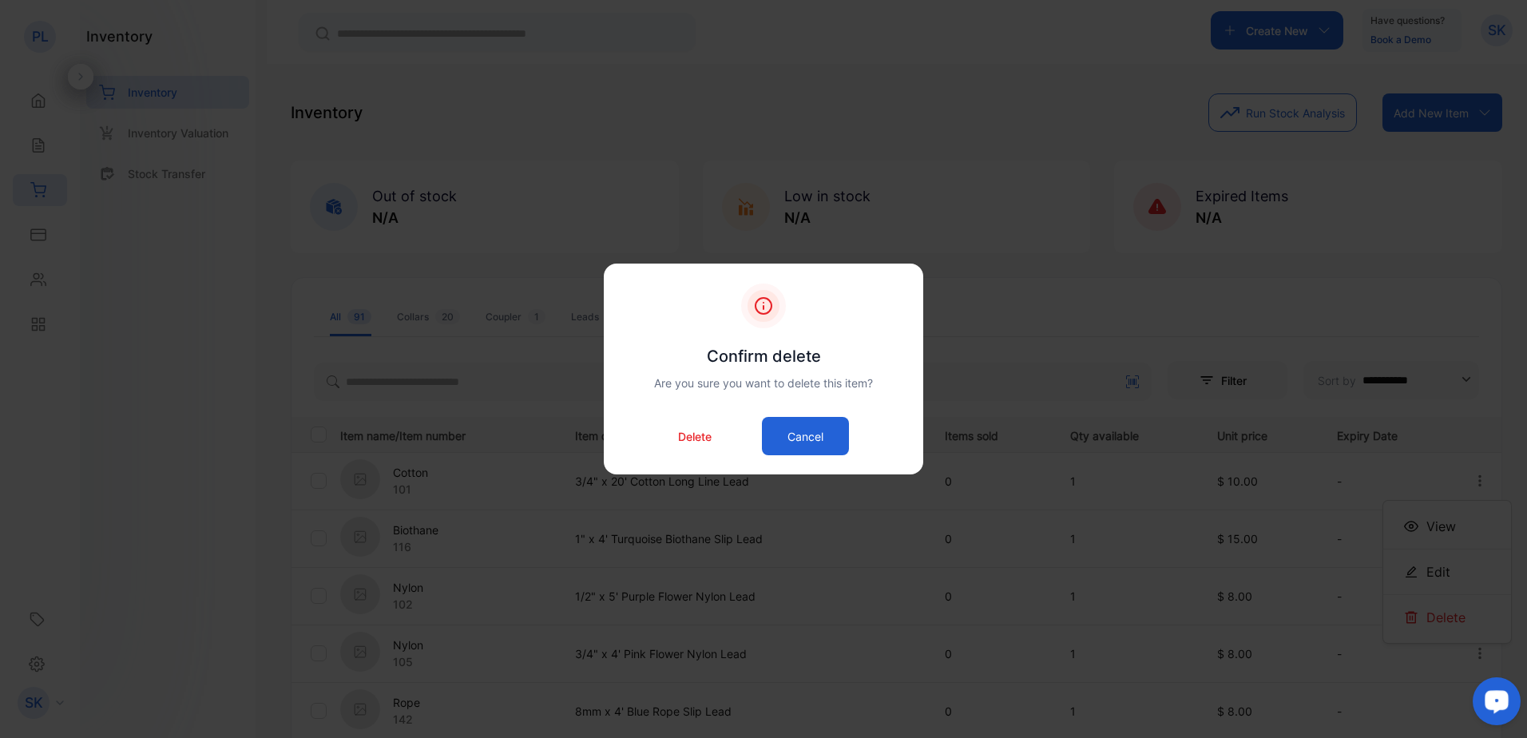
click at [651, 447] on div "Delete Cancel" at bounding box center [764, 436] width 272 height 38
click at [694, 443] on p "Delete" at bounding box center [695, 436] width 34 height 17
